Goal: Browse casually: Explore the website without a specific task or goal

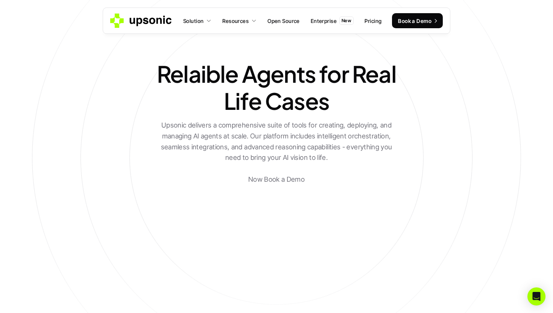
click at [252, 146] on h2 "Upsonic delivers a comprehensive suite of tools for creating, deploying, and ma…" at bounding box center [276, 152] width 245 height 65
click at [280, 179] on h2 "Upsonic delivers a comprehensive suite of tools for creating, deploying, and ma…" at bounding box center [276, 152] width 245 height 65
click at [325, 160] on h2 "Upsonic delivers a comprehensive suite of tools for creating, deploying, and ma…" at bounding box center [276, 152] width 245 height 65
click at [248, 113] on h1 "Relaible Agents for Real Life Cases" at bounding box center [277, 87] width 264 height 54
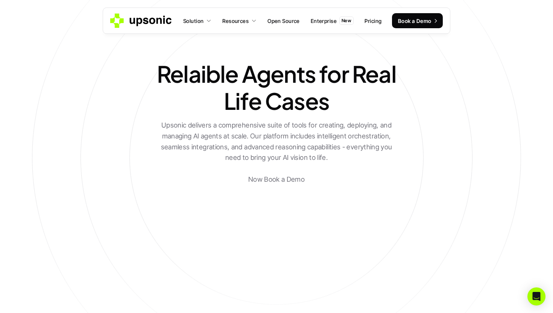
click at [225, 120] on h2 "Upsonic delivers a comprehensive suite of tools for creating, deploying, and ma…" at bounding box center [276, 152] width 245 height 65
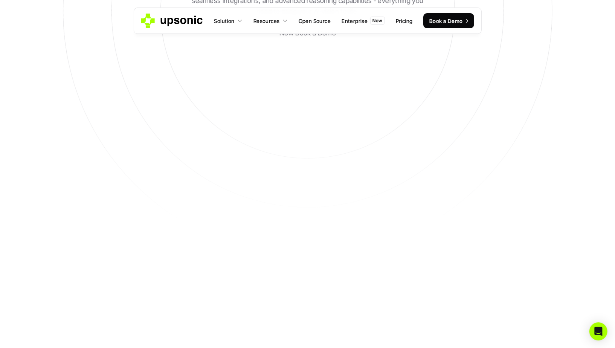
scroll to position [149, 0]
